Goal: Information Seeking & Learning: Learn about a topic

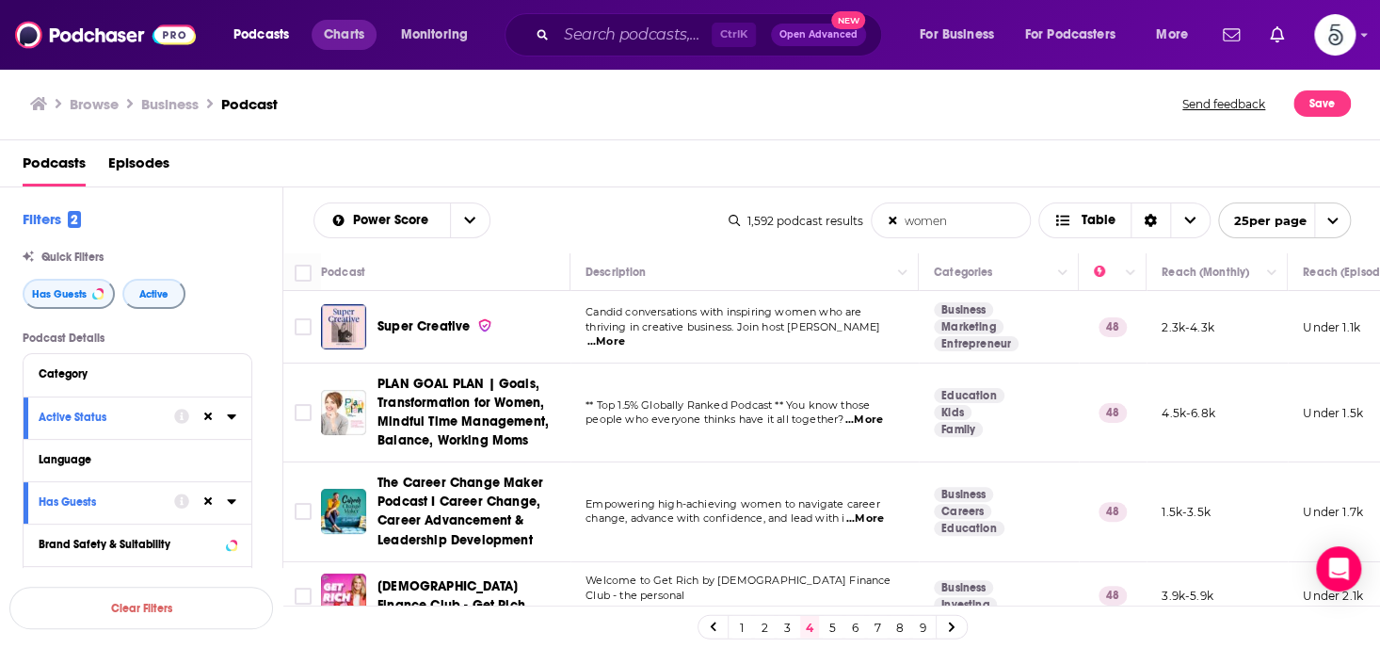
scroll to position [1670, 0]
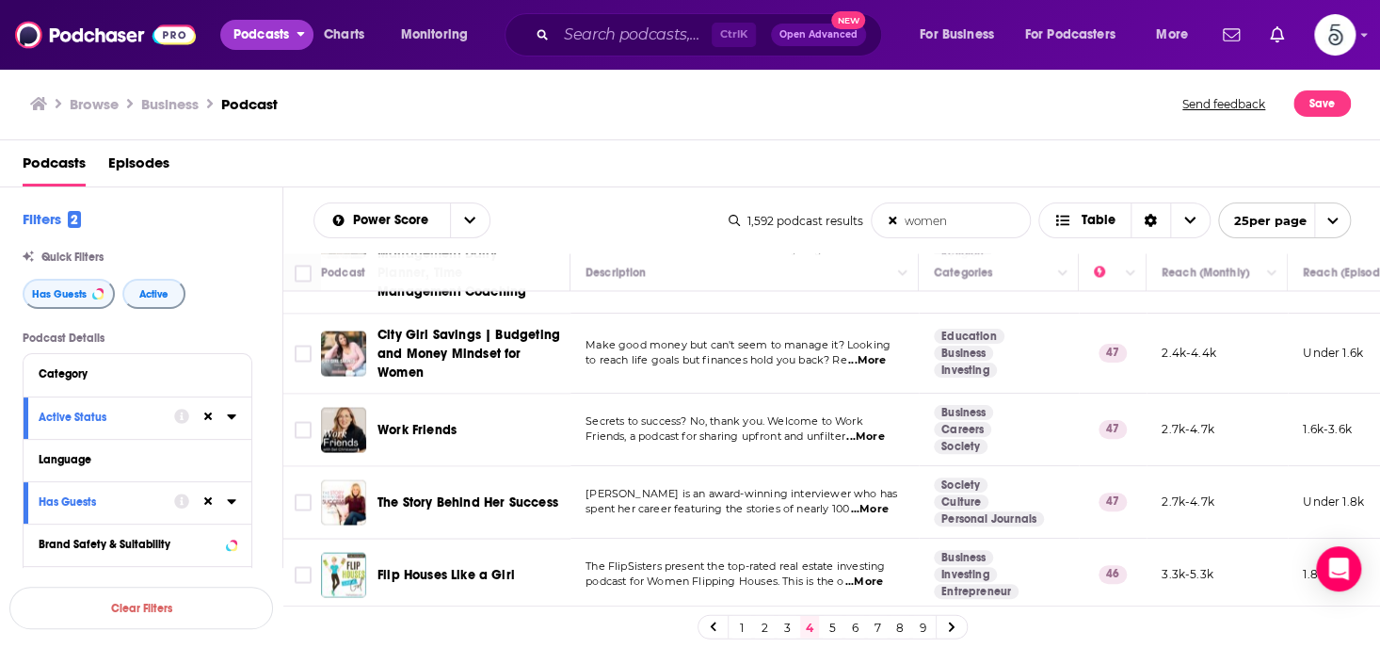
click at [279, 29] on span "Podcasts" at bounding box center [261, 35] width 56 height 26
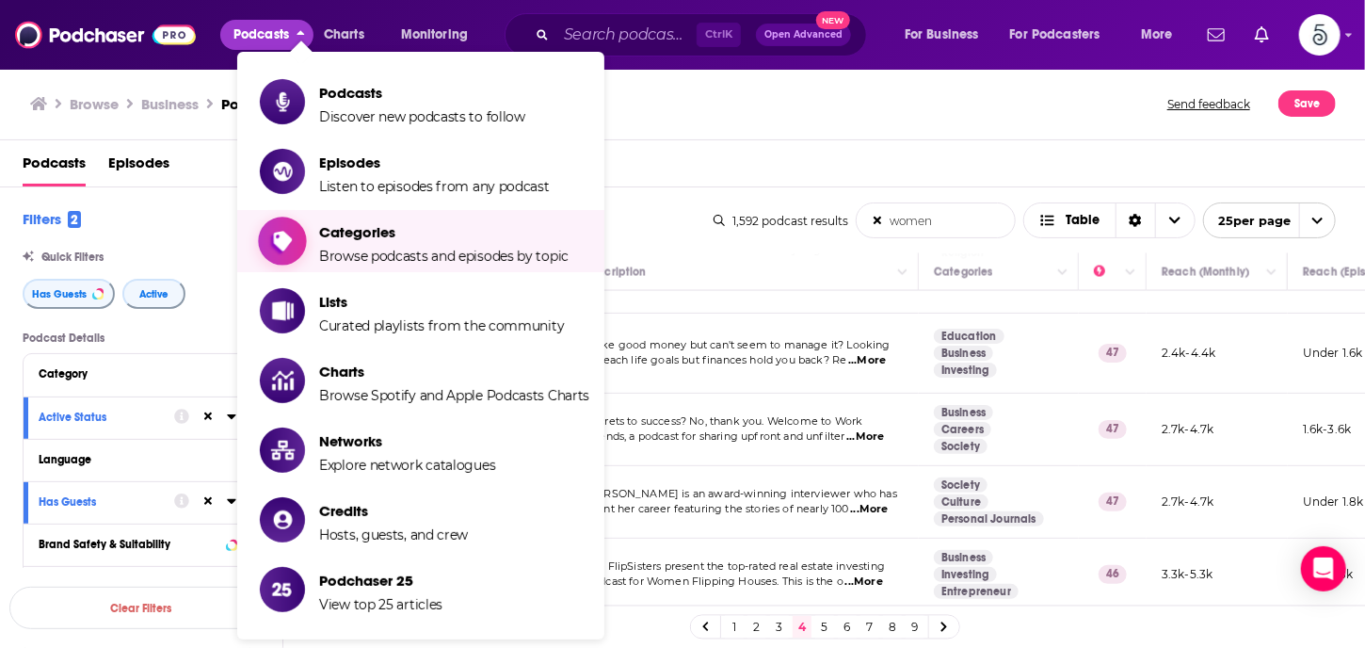
click at [328, 236] on span "Categories" at bounding box center [443, 232] width 249 height 18
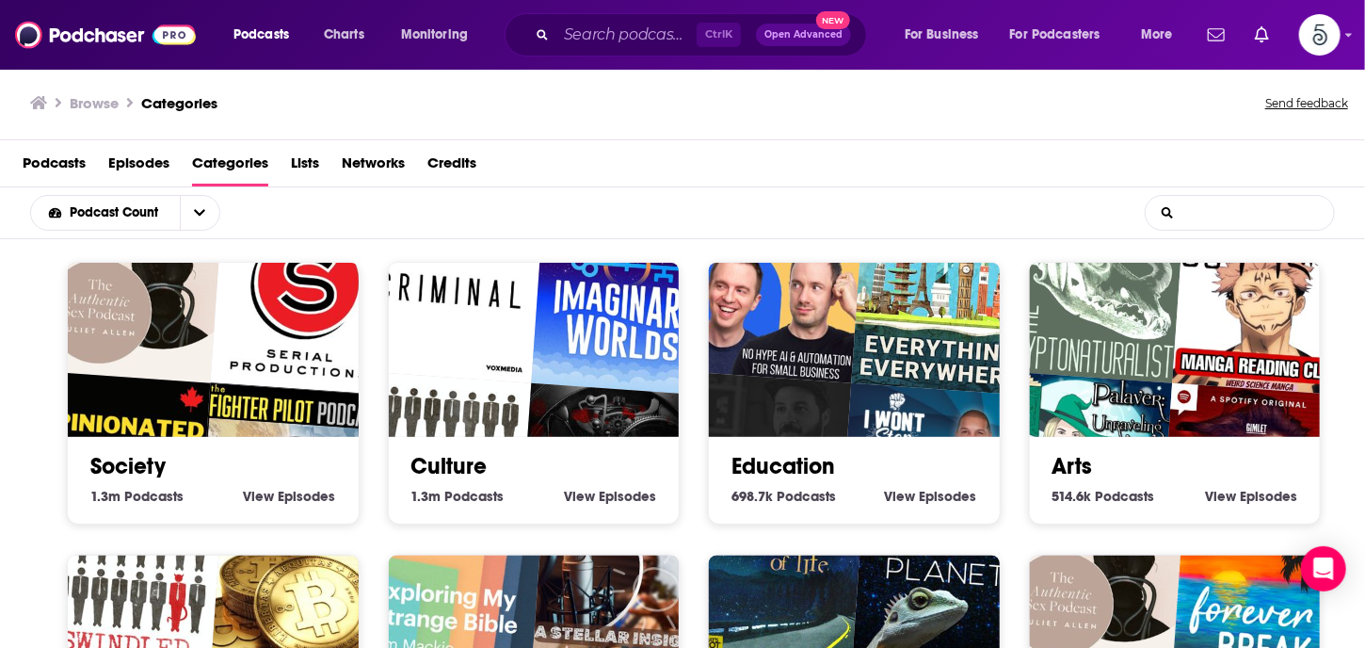
click at [1181, 210] on input "List Search Input" at bounding box center [1239, 213] width 188 height 34
type input "business"
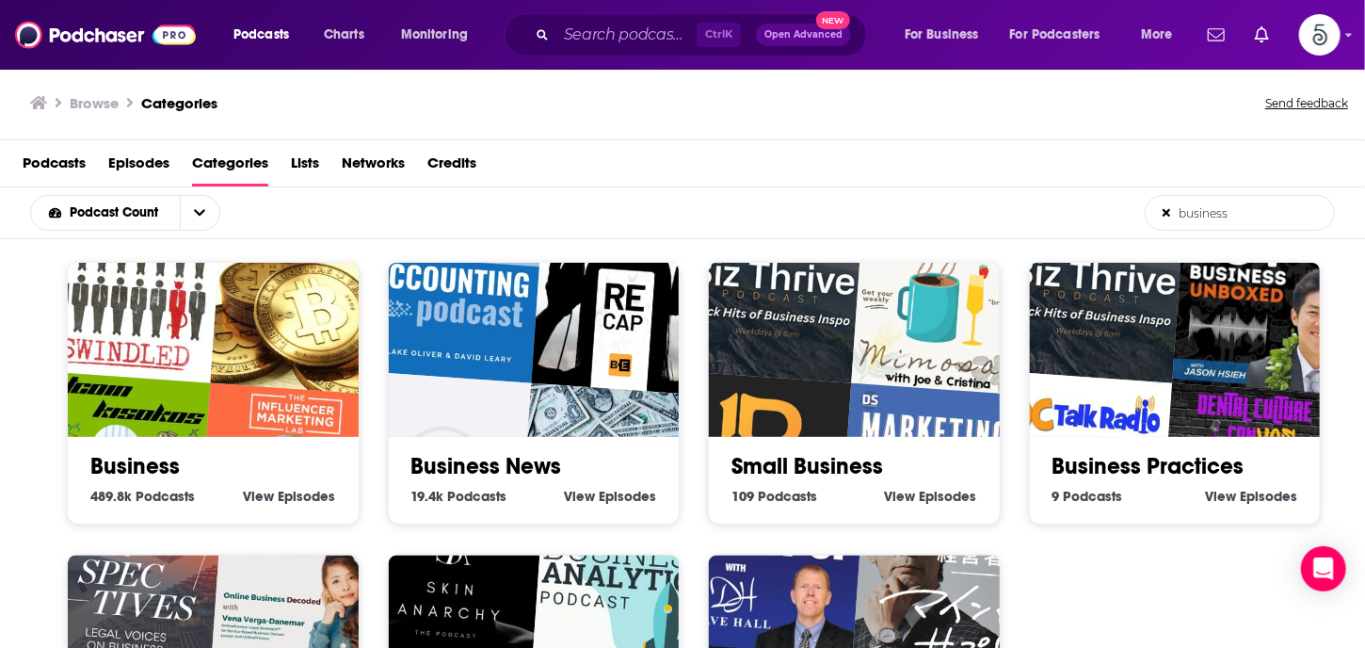
click at [182, 415] on img "Bitcoin kisokos" at bounding box center [117, 464] width 186 height 186
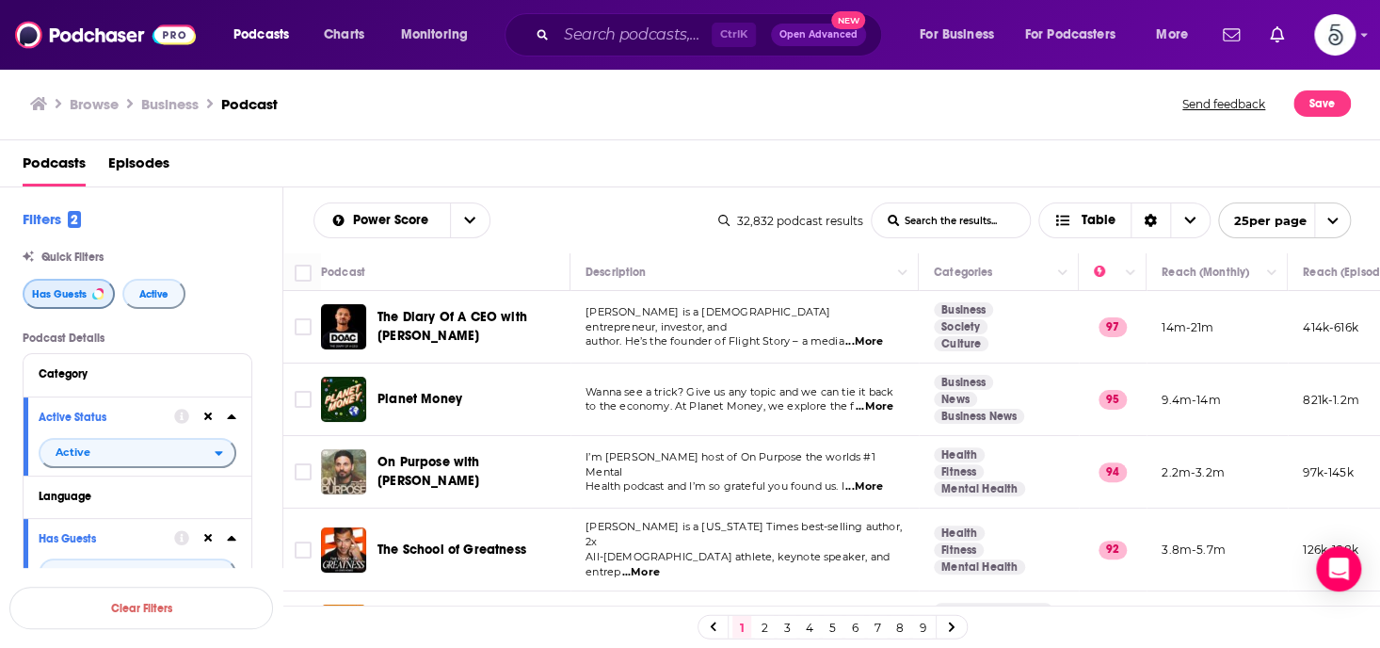
click at [61, 289] on span "Has Guests" at bounding box center [59, 294] width 55 height 10
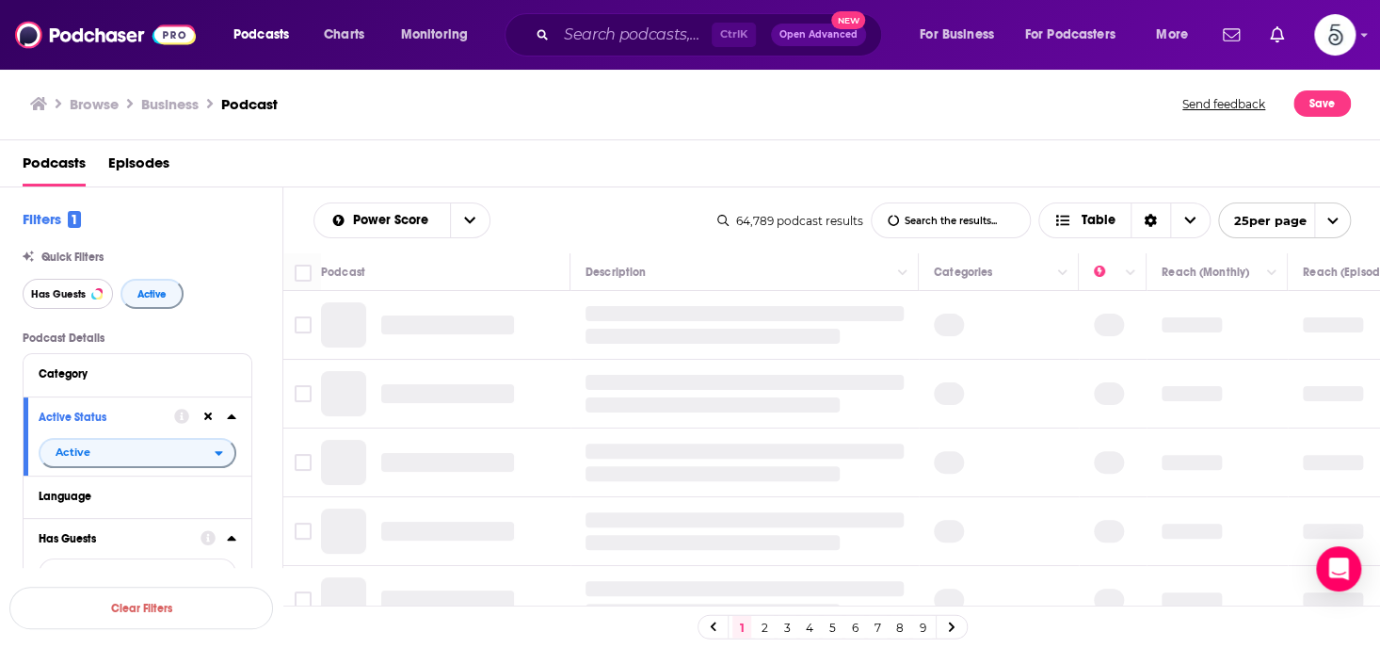
click at [60, 289] on span "Has Guests" at bounding box center [58, 294] width 55 height 10
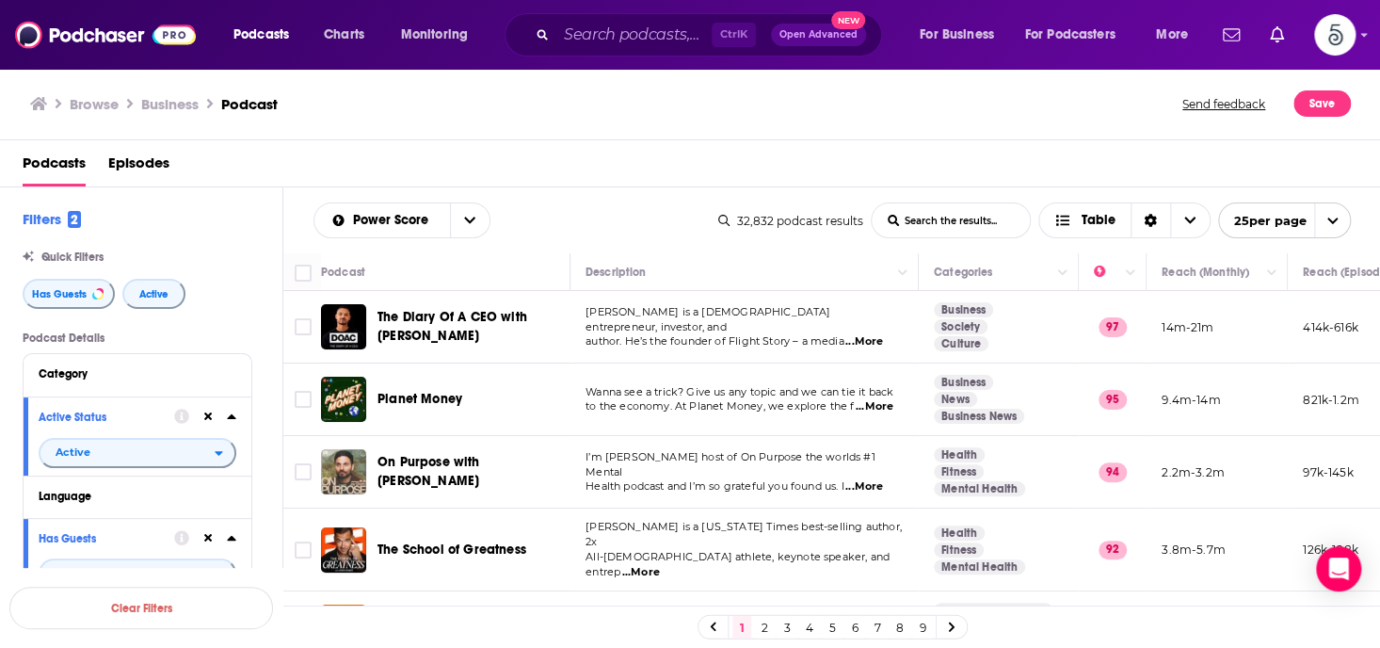
click at [912, 221] on input "List Search Input" at bounding box center [951, 220] width 158 height 34
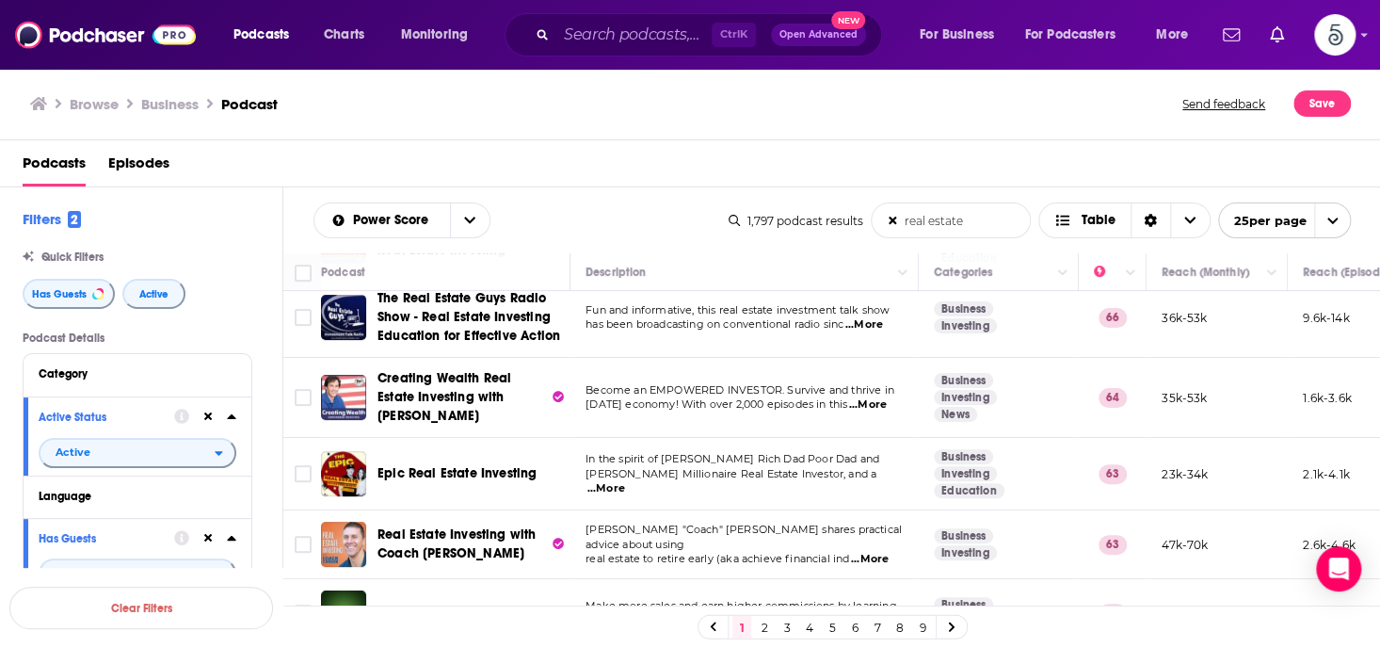
scroll to position [312, 0]
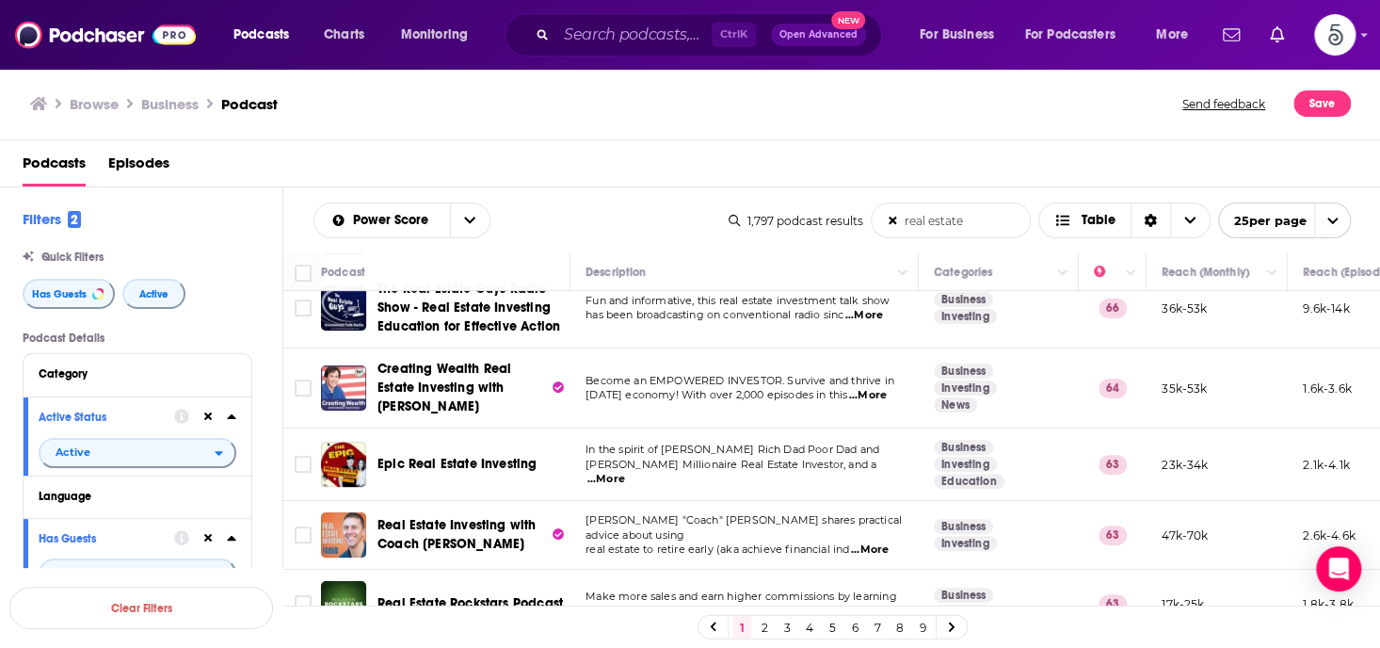
type input "real estate"
click at [895, 625] on link "8" at bounding box center [899, 627] width 19 height 23
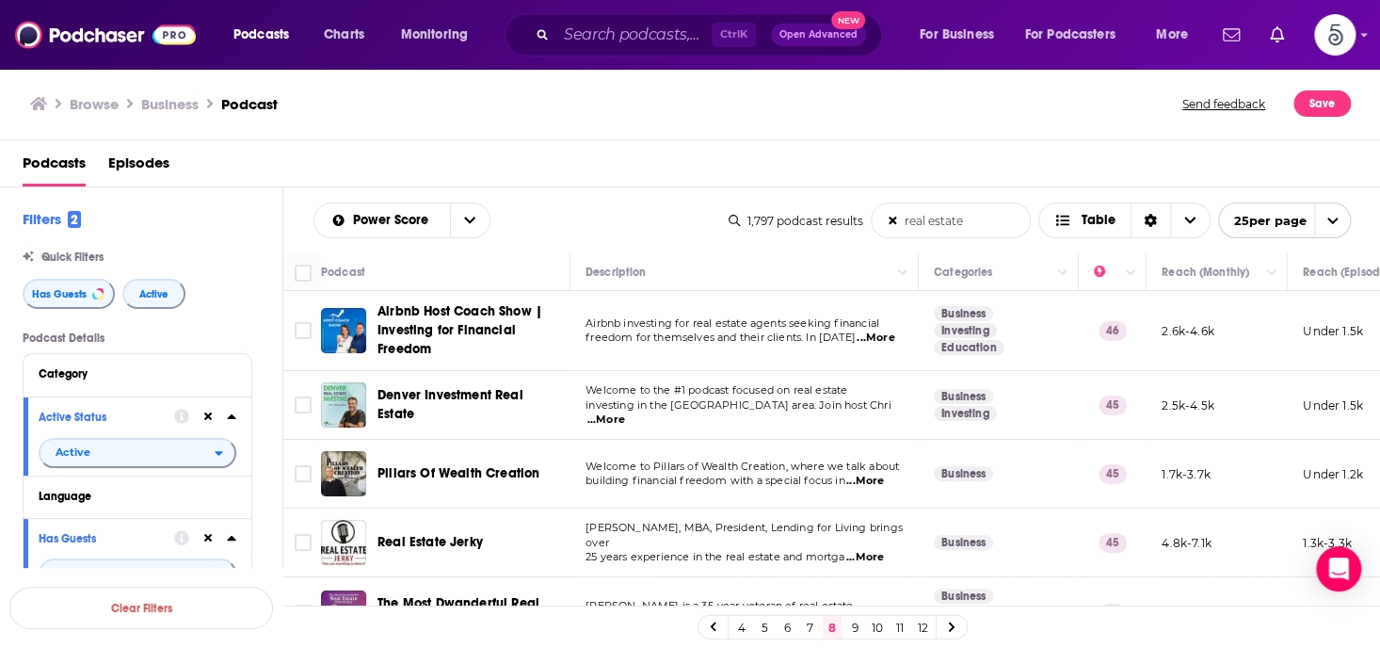
click at [916, 621] on link "12" at bounding box center [922, 627] width 19 height 23
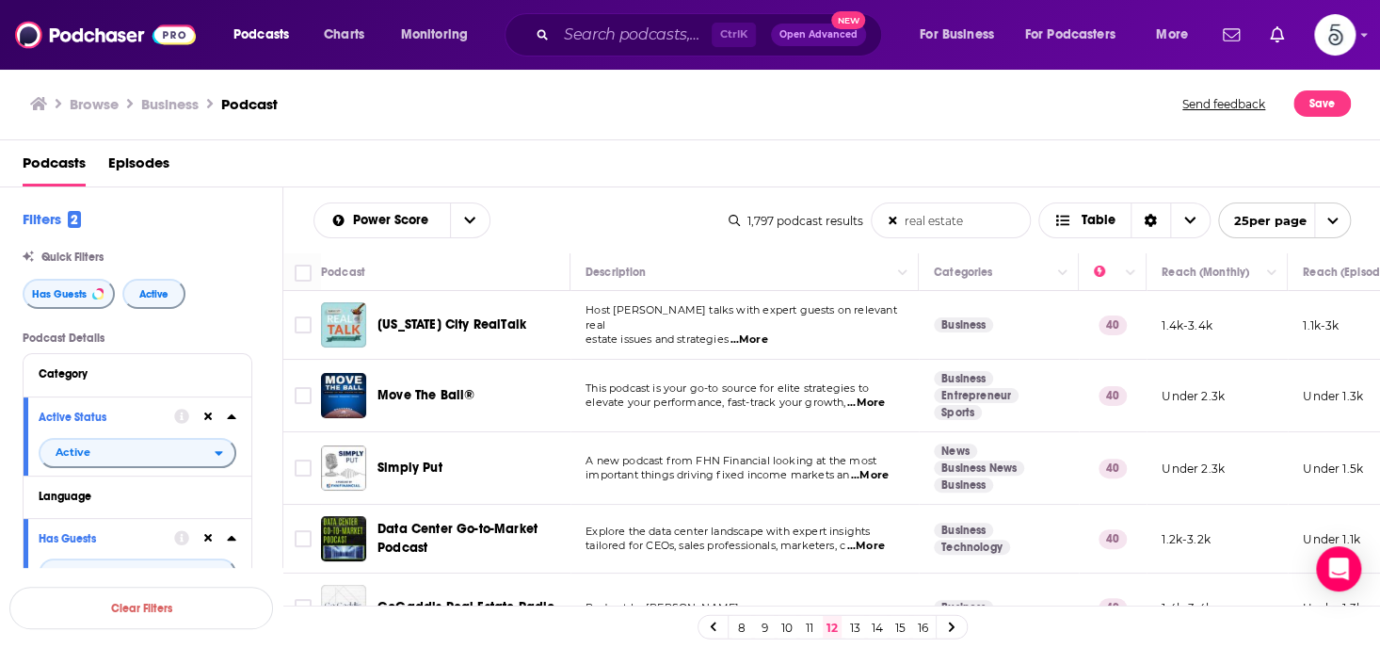
click at [875, 625] on link "14" at bounding box center [877, 627] width 19 height 23
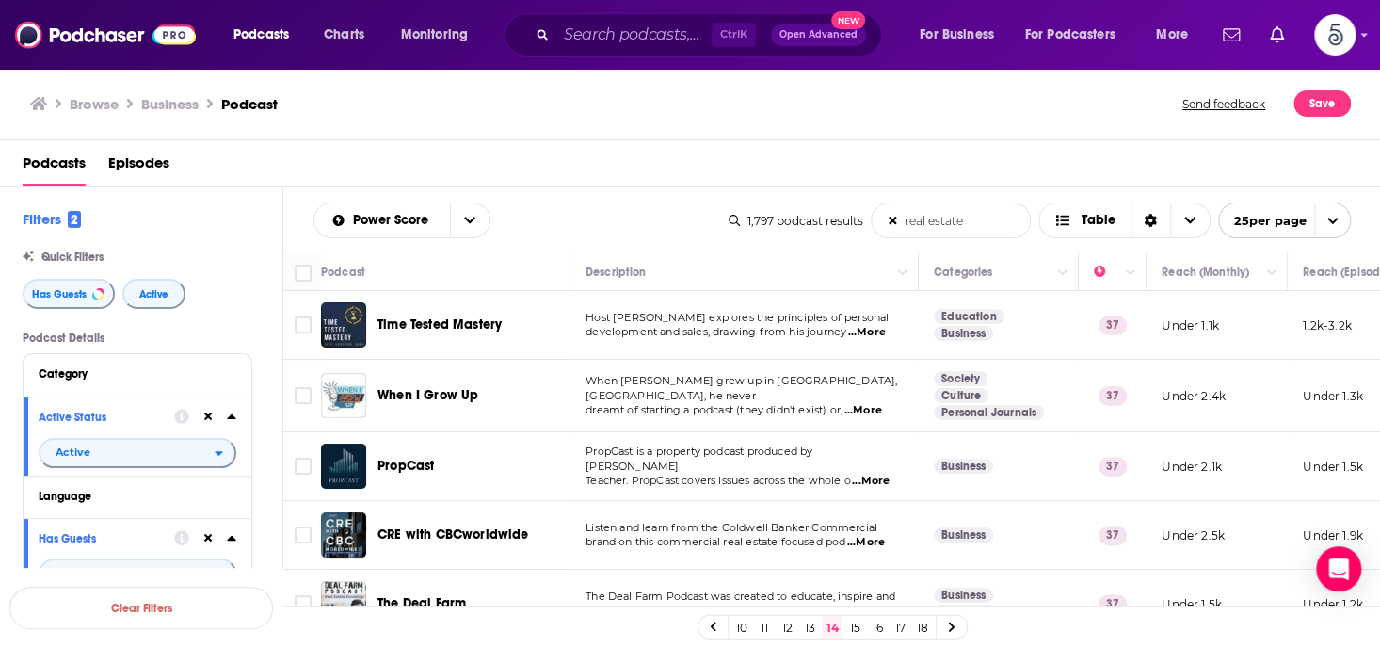
click at [896, 624] on link "17" at bounding box center [899, 627] width 19 height 23
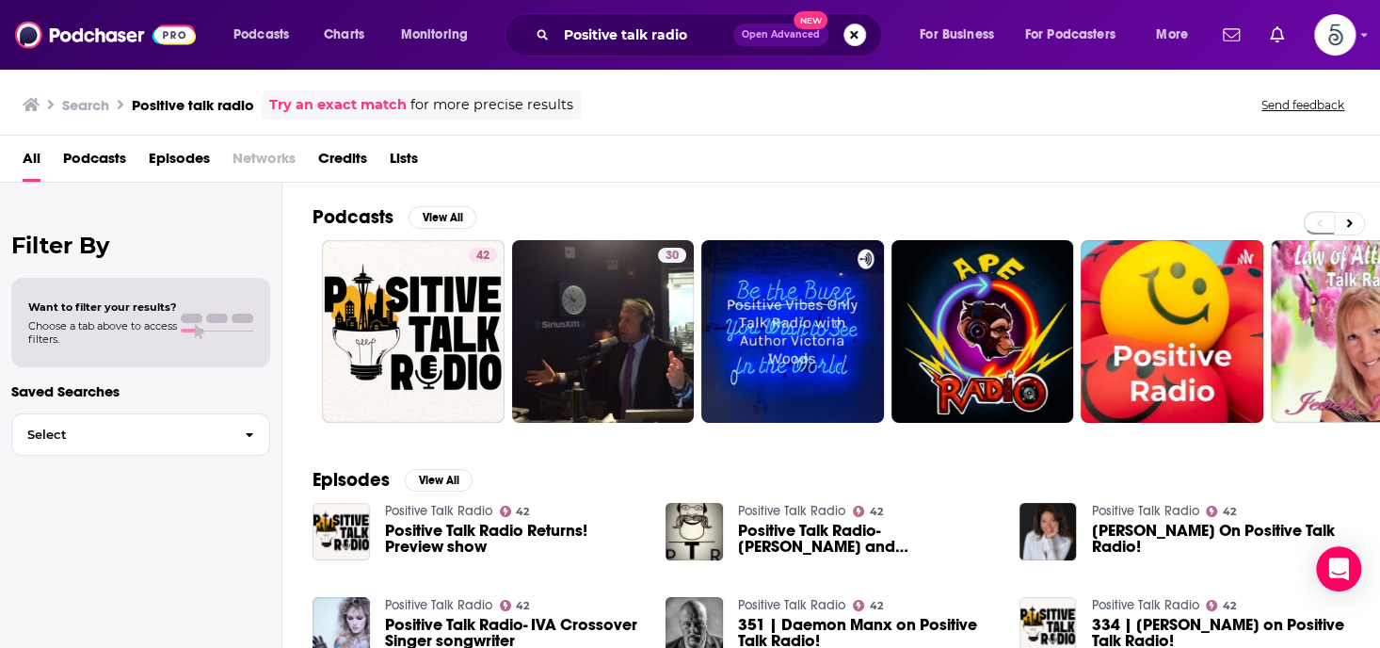
click at [856, 35] on button "Search podcasts, credits, & more..." at bounding box center [854, 35] width 23 height 23
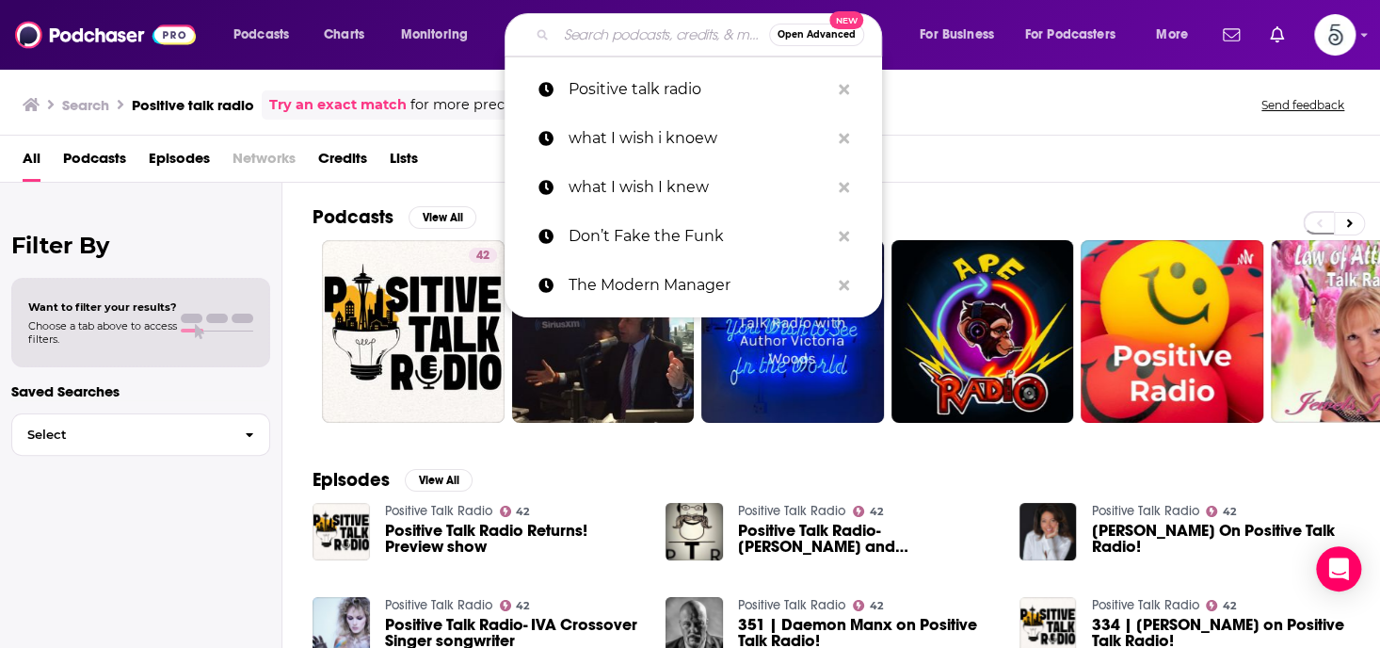
click at [576, 41] on input "Search podcasts, credits, & more..." at bounding box center [662, 35] width 213 height 30
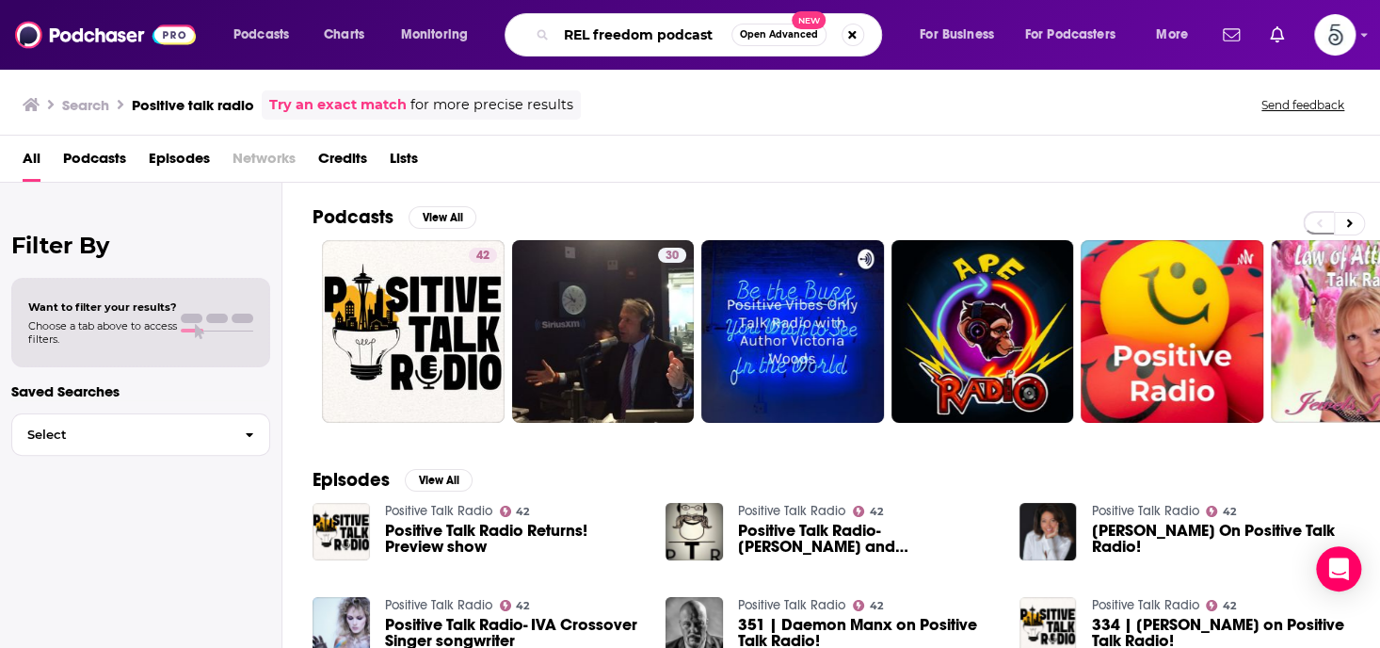
type input "REL freedom podcast"
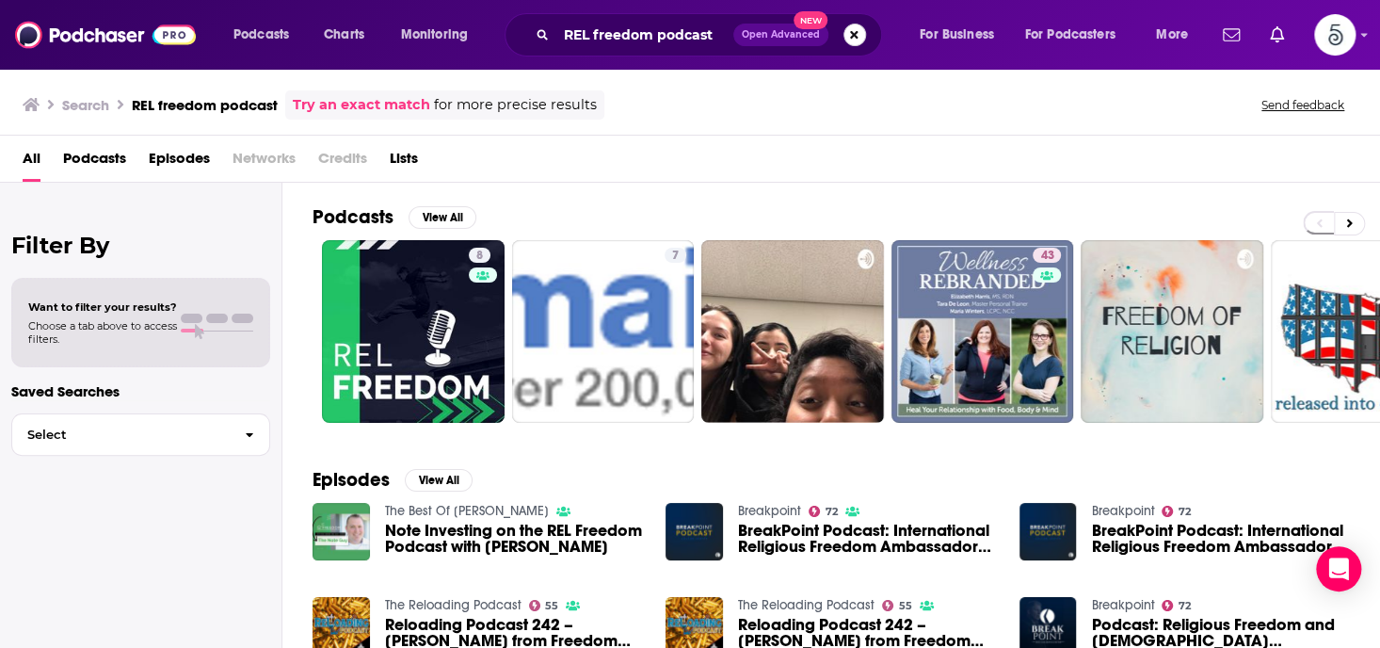
click at [851, 35] on button "Search podcasts, credits, & more..." at bounding box center [854, 35] width 23 height 23
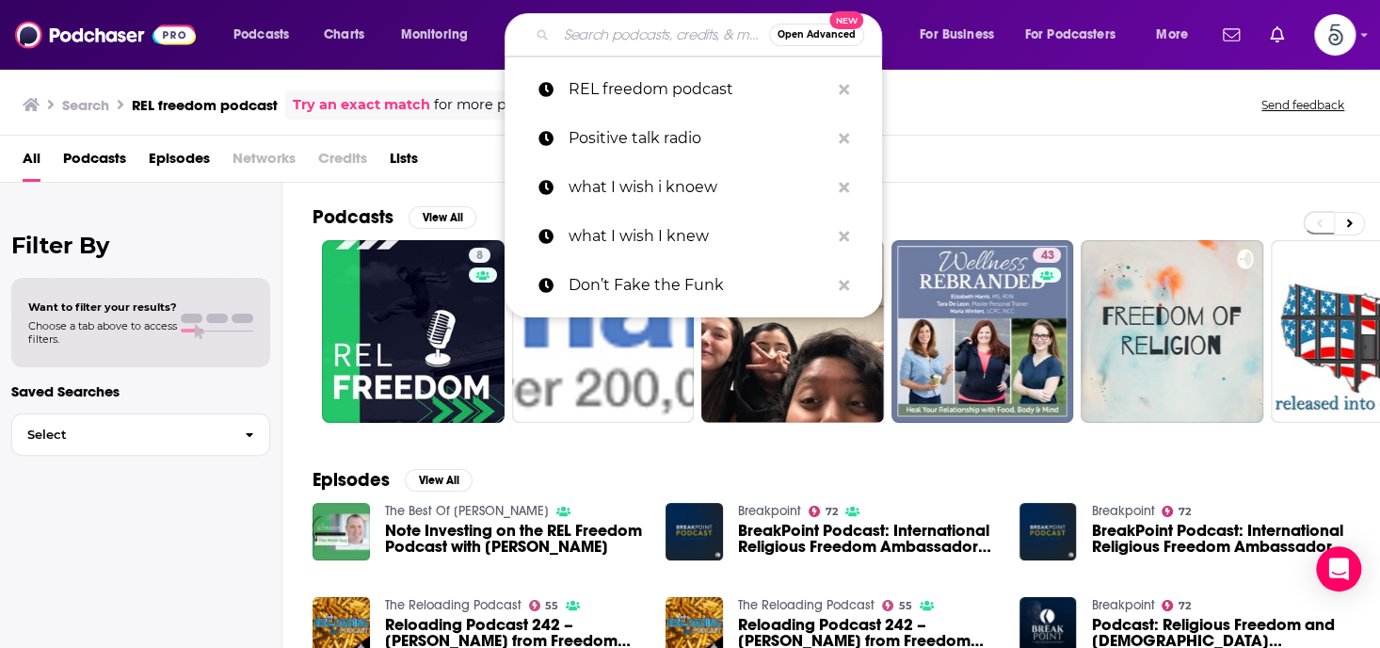
click at [642, 40] on input "Search podcasts, credits, & more..." at bounding box center [662, 35] width 213 height 30
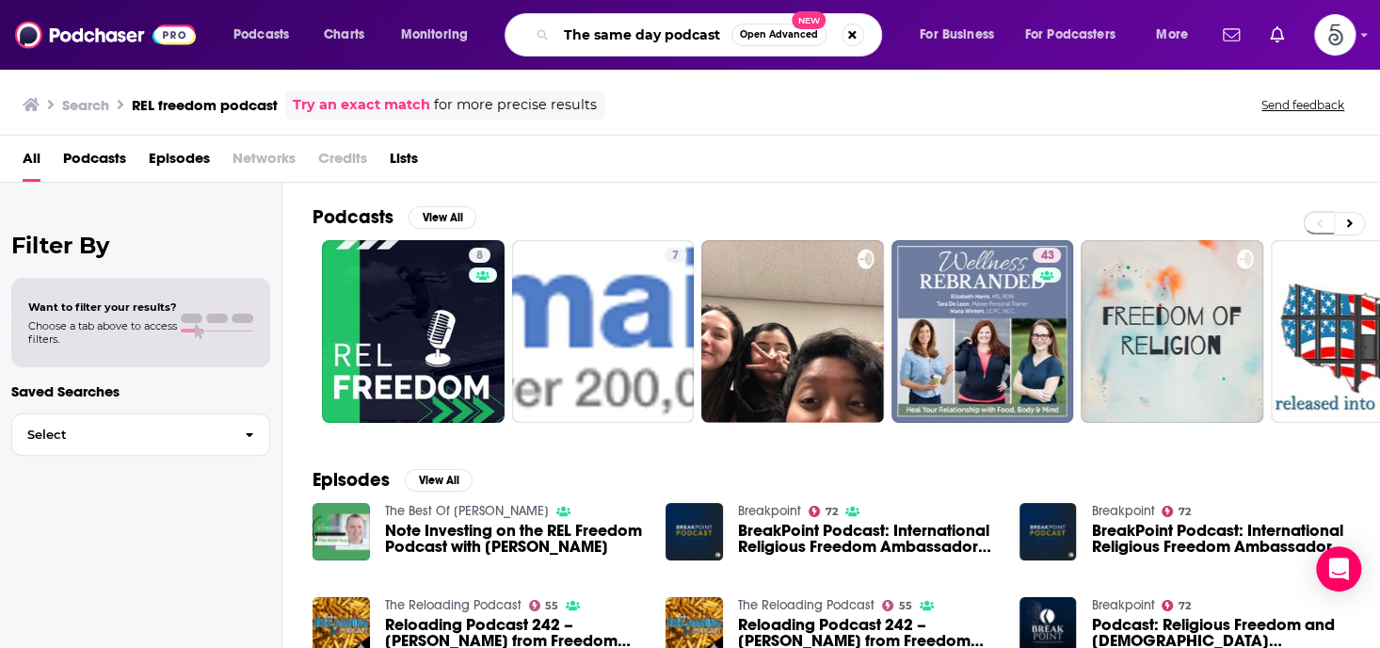
type input "The same day podcast"
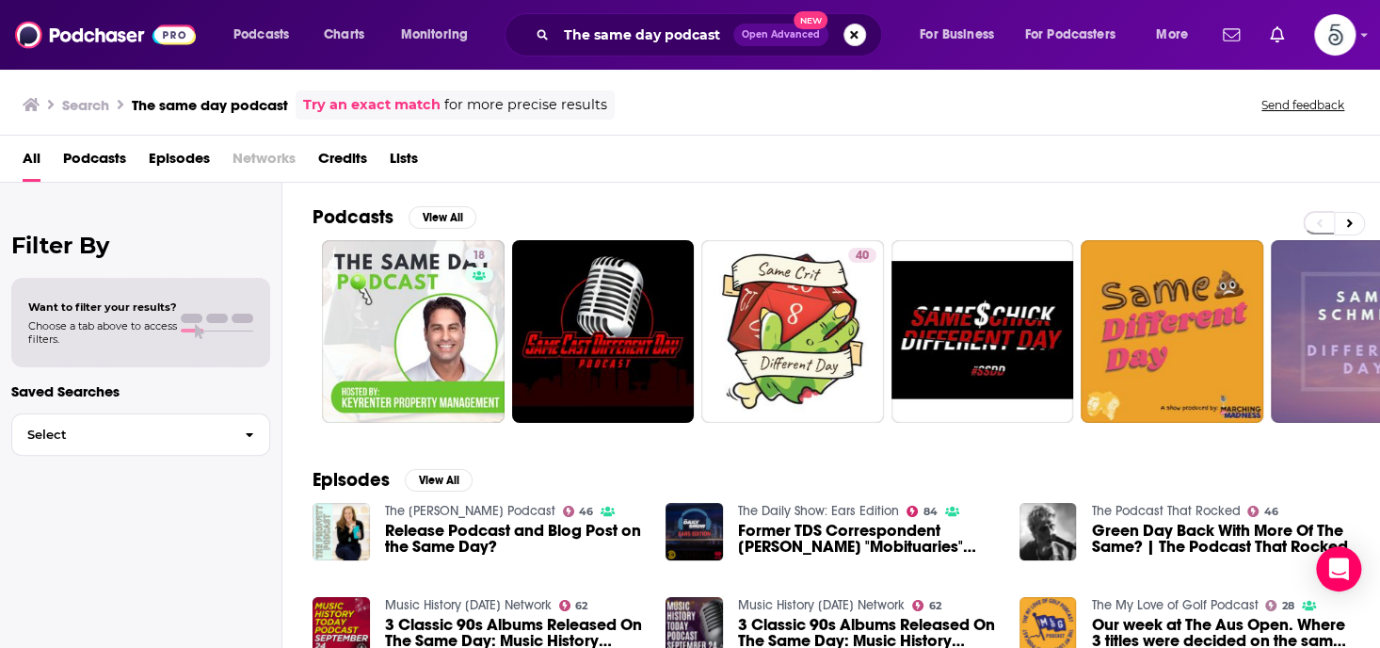
click at [851, 37] on button "Search podcasts, credits, & more..." at bounding box center [854, 35] width 23 height 23
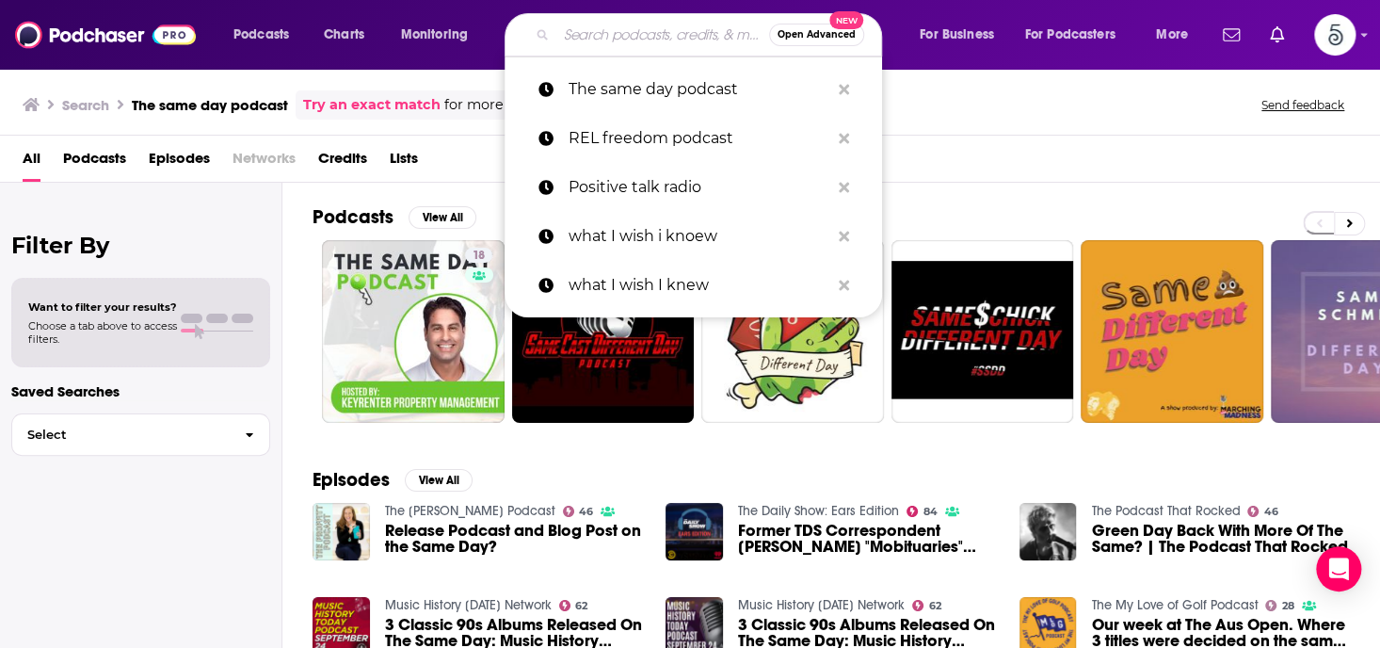
click at [658, 38] on input "Search podcasts, credits, & more..." at bounding box center [662, 35] width 213 height 30
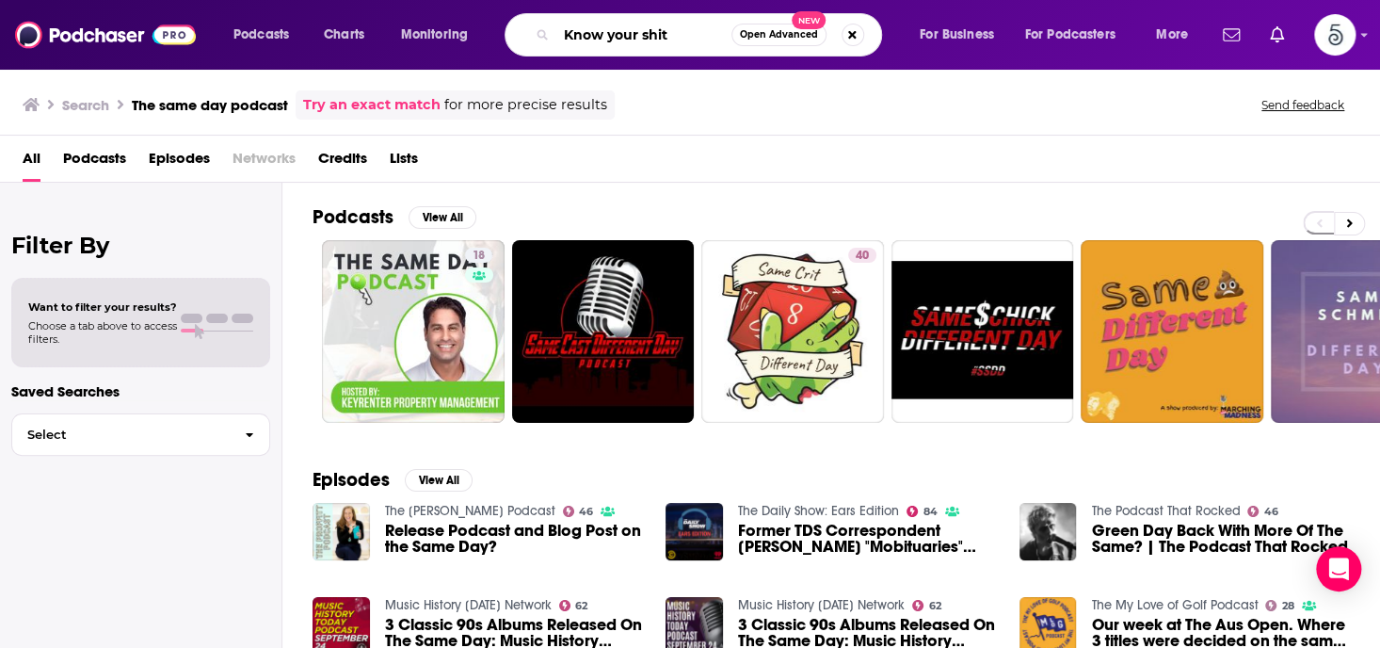
type input "Know your shit"
